Goal: Information Seeking & Learning: Learn about a topic

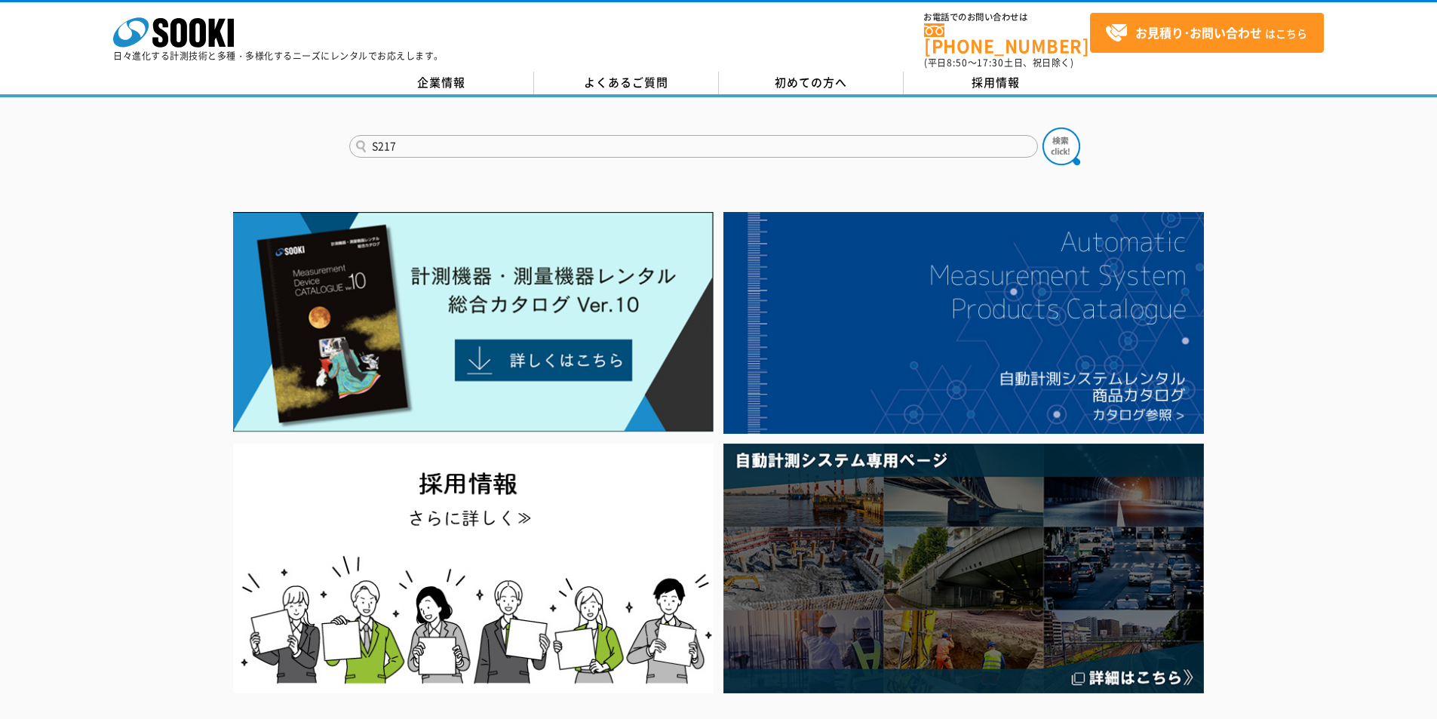
type input "S217"
click at [1043, 128] on button at bounding box center [1062, 147] width 38 height 38
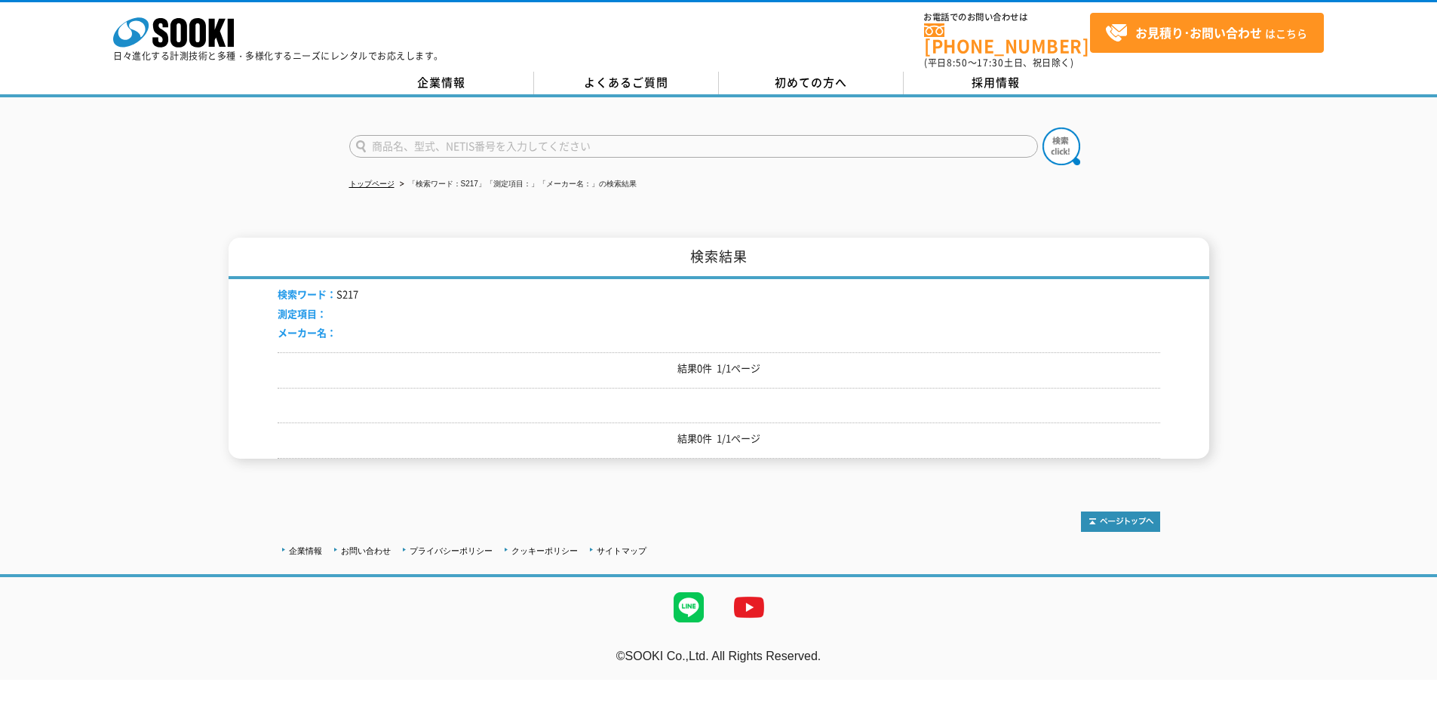
click at [405, 135] on input "text" at bounding box center [693, 146] width 689 height 23
type input "S-217"
click at [1043, 128] on button at bounding box center [1062, 147] width 38 height 38
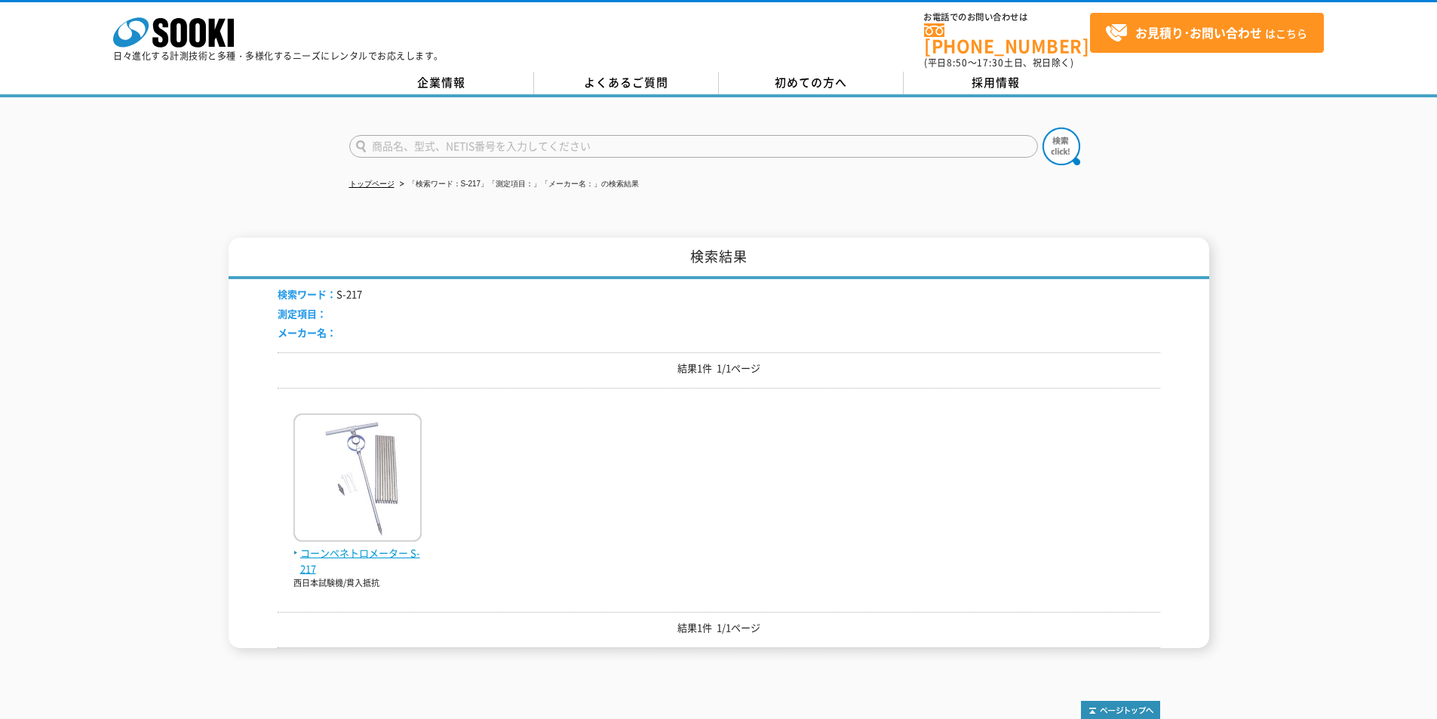
click at [352, 481] on img at bounding box center [358, 479] width 128 height 132
click at [376, 456] on img at bounding box center [358, 479] width 128 height 132
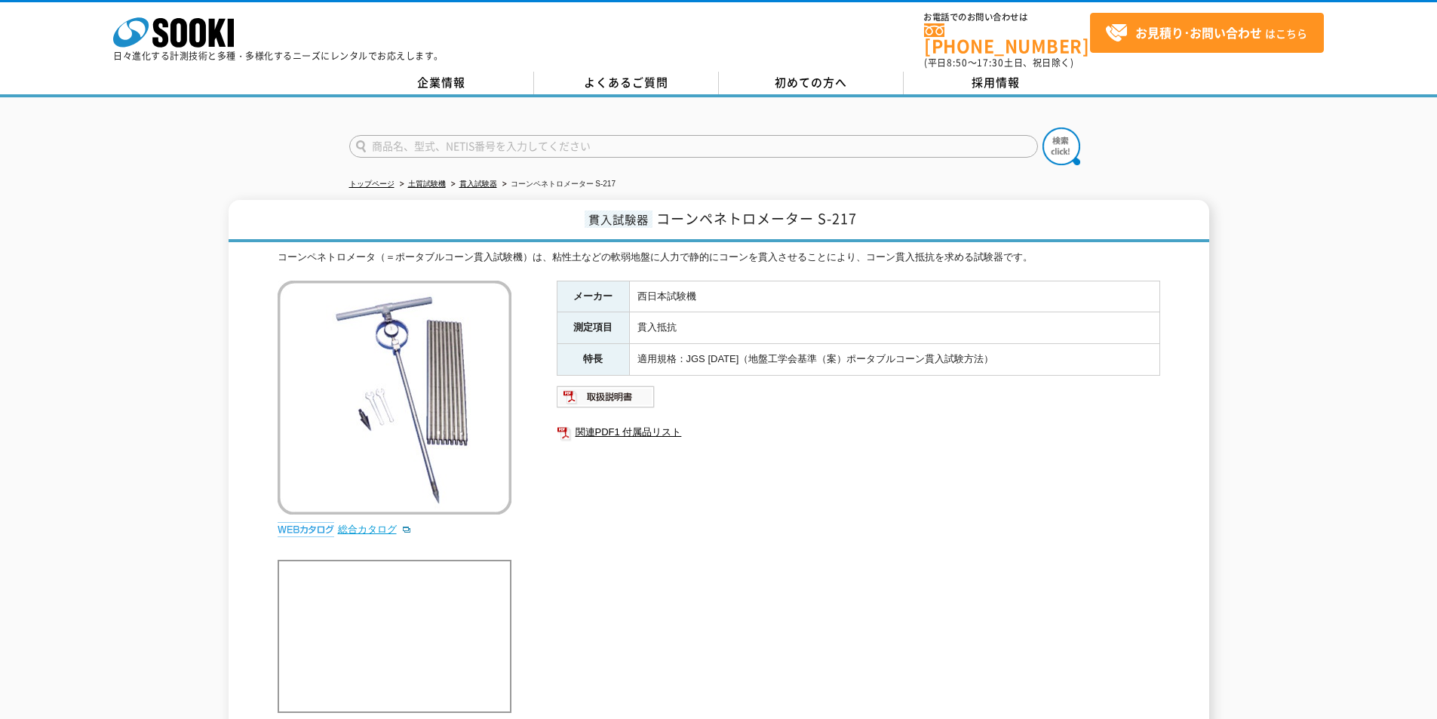
click at [363, 524] on link "総合カタログ" at bounding box center [375, 529] width 74 height 11
